Goal: Task Accomplishment & Management: Manage account settings

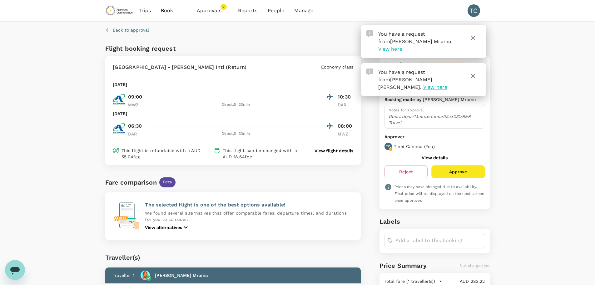
click at [403, 46] on span "View here" at bounding box center [391, 49] width 24 height 6
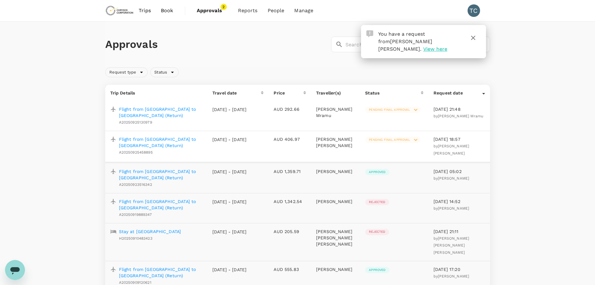
click at [175, 107] on p "Flight from [GEOGRAPHIC_DATA] to [GEOGRAPHIC_DATA] (Return)" at bounding box center [160, 112] width 83 height 13
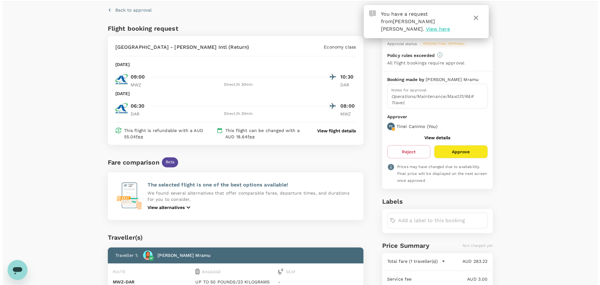
scroll to position [63, 0]
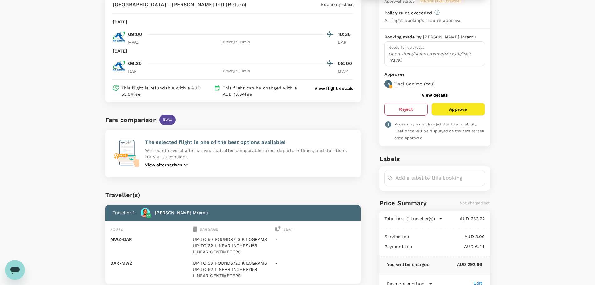
click at [408, 108] on button "Reject" at bounding box center [406, 109] width 43 height 13
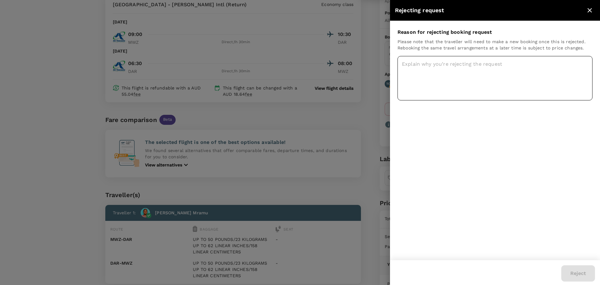
click at [424, 74] on textarea at bounding box center [495, 78] width 195 height 44
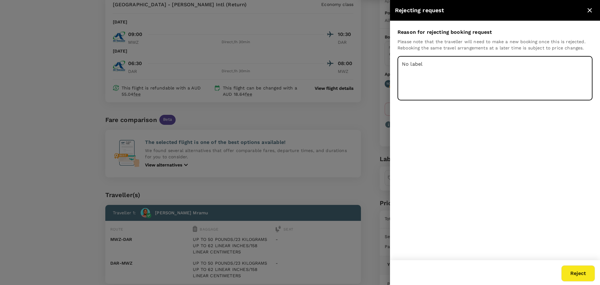
type textarea "No label"
click at [579, 272] on button "Reject" at bounding box center [578, 273] width 34 height 16
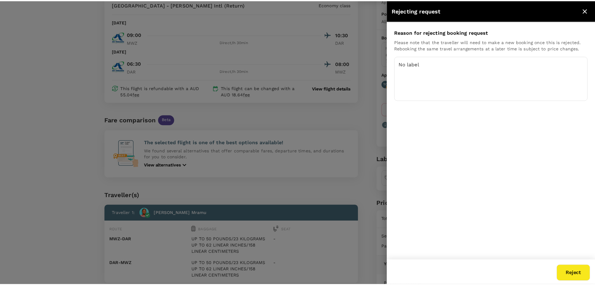
scroll to position [1, 0]
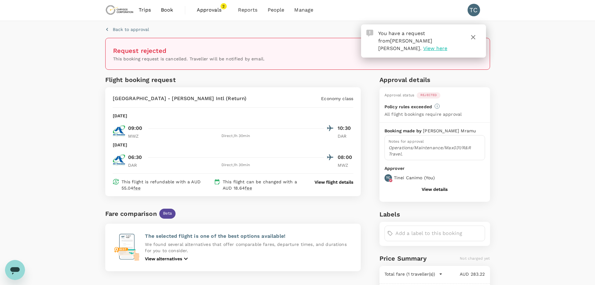
click at [209, 8] on span "Approvals" at bounding box center [212, 10] width 31 height 8
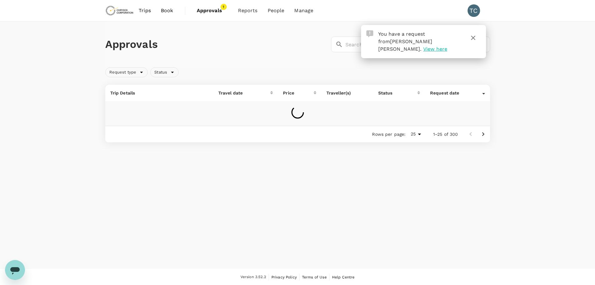
click at [435, 46] on span "View here" at bounding box center [436, 49] width 24 height 6
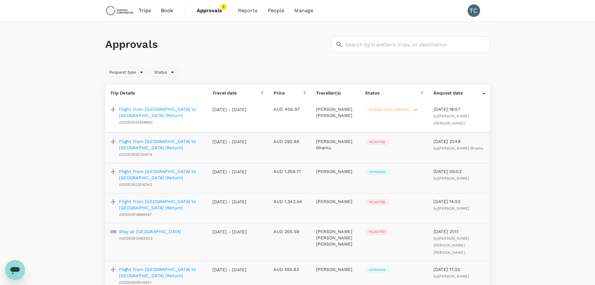
click at [153, 107] on p "Flight from [GEOGRAPHIC_DATA] to [GEOGRAPHIC_DATA] (Return)" at bounding box center [160, 112] width 83 height 13
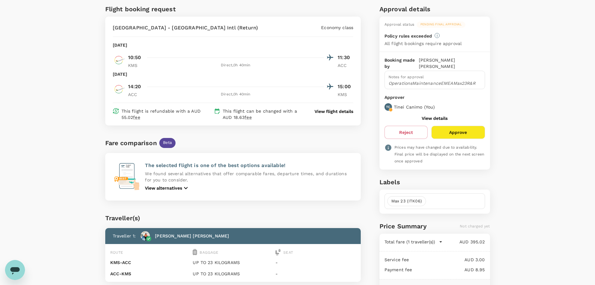
scroll to position [3, 0]
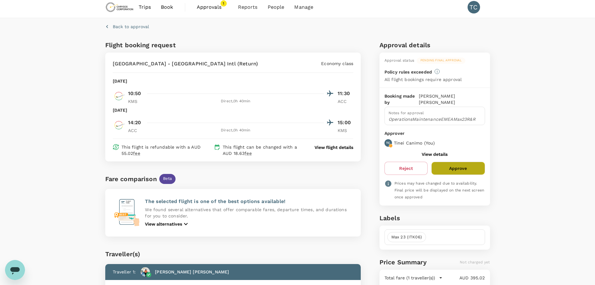
click at [463, 162] on button "Approve" at bounding box center [458, 168] width 53 height 13
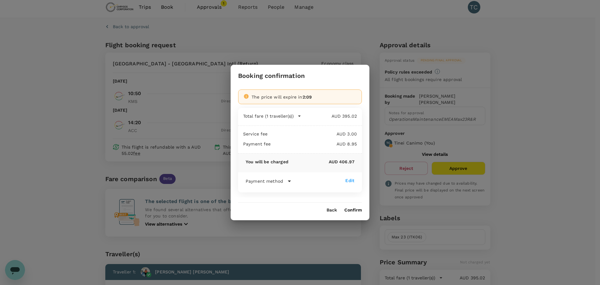
click at [354, 209] on button "Confirm" at bounding box center [353, 210] width 18 height 5
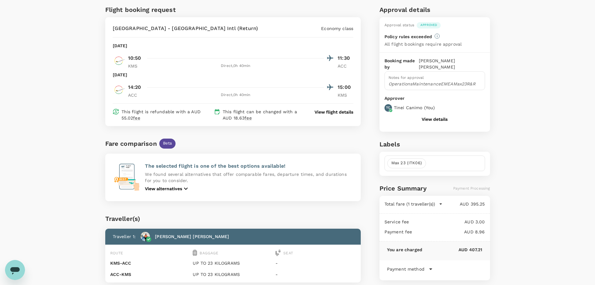
scroll to position [66, 0]
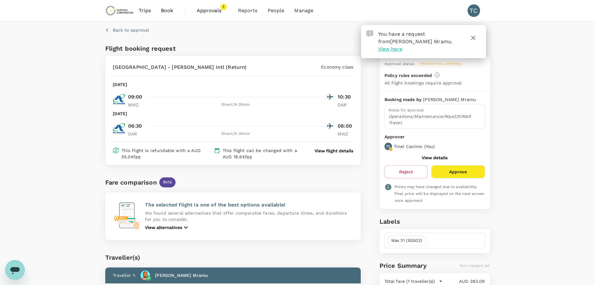
click at [460, 171] on button "Approve" at bounding box center [458, 171] width 53 height 13
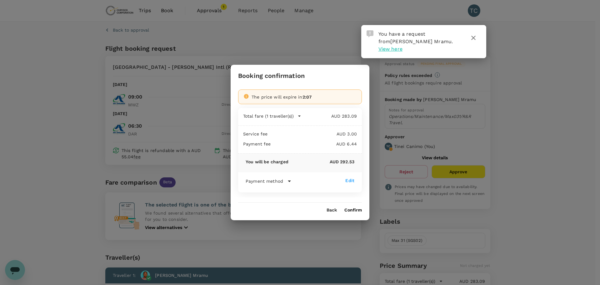
click at [354, 209] on button "Confirm" at bounding box center [353, 210] width 18 height 5
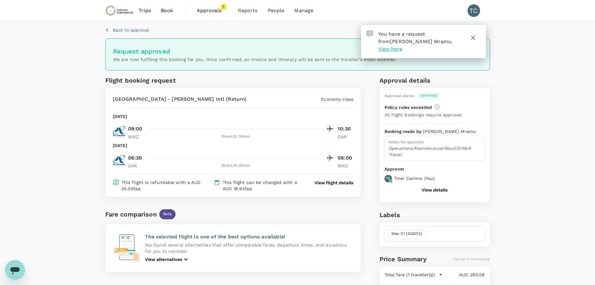
click at [403, 46] on span "View here" at bounding box center [391, 49] width 24 height 6
